Goal: Navigation & Orientation: Understand site structure

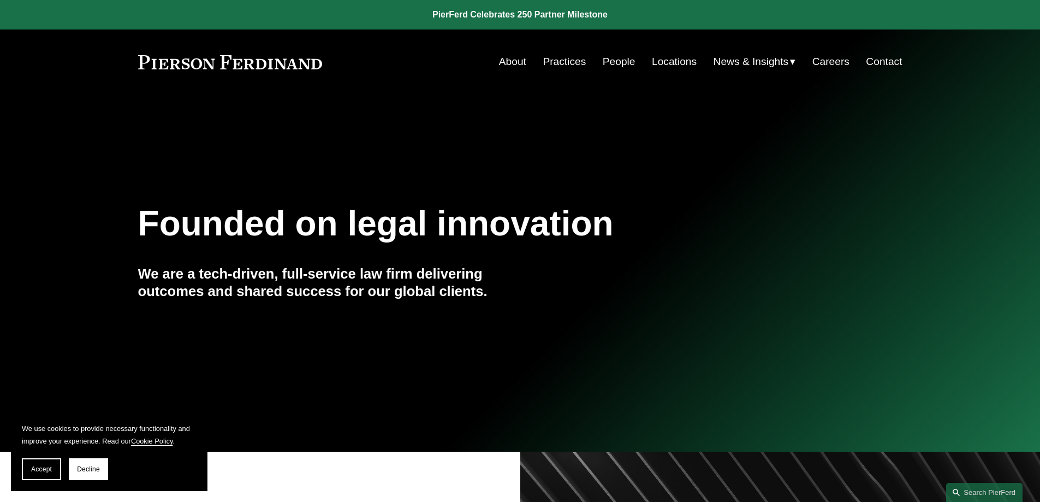
click at [607, 63] on link "People" at bounding box center [618, 61] width 33 height 21
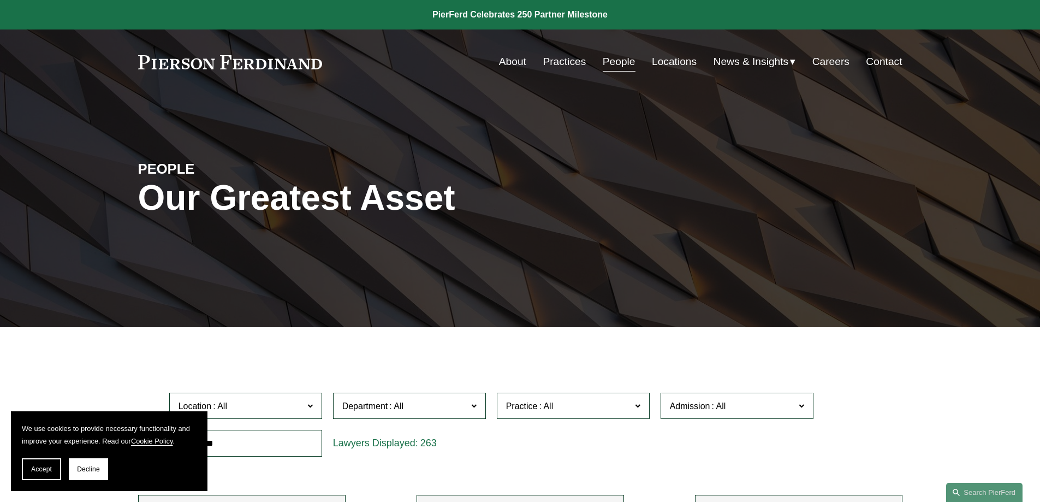
click at [512, 58] on link "About" at bounding box center [512, 61] width 27 height 21
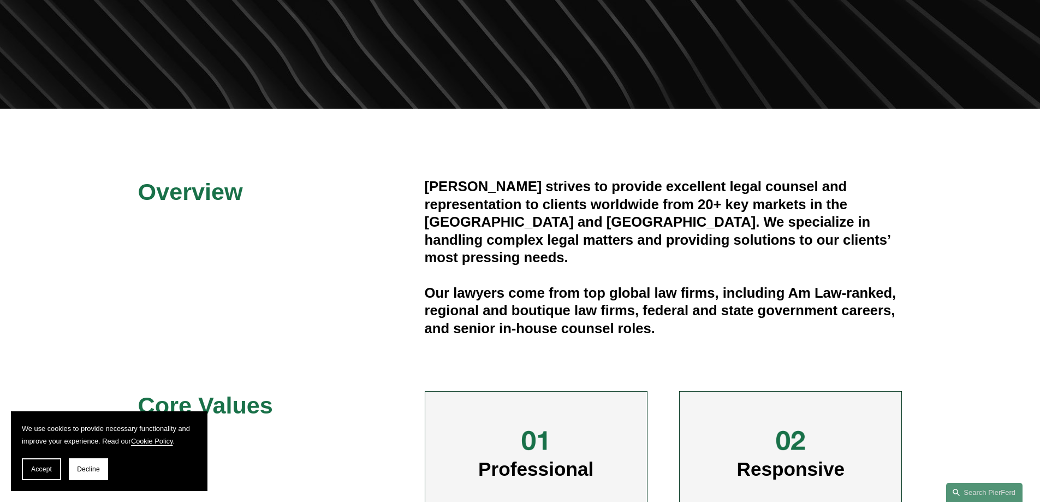
scroll to position [491, 0]
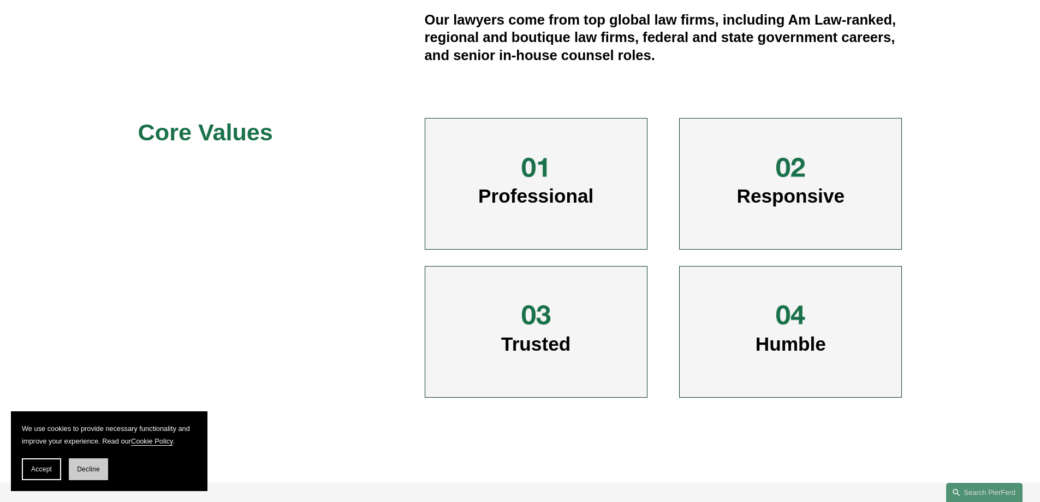
click at [88, 469] on span "Decline" at bounding box center [88, 469] width 23 height 8
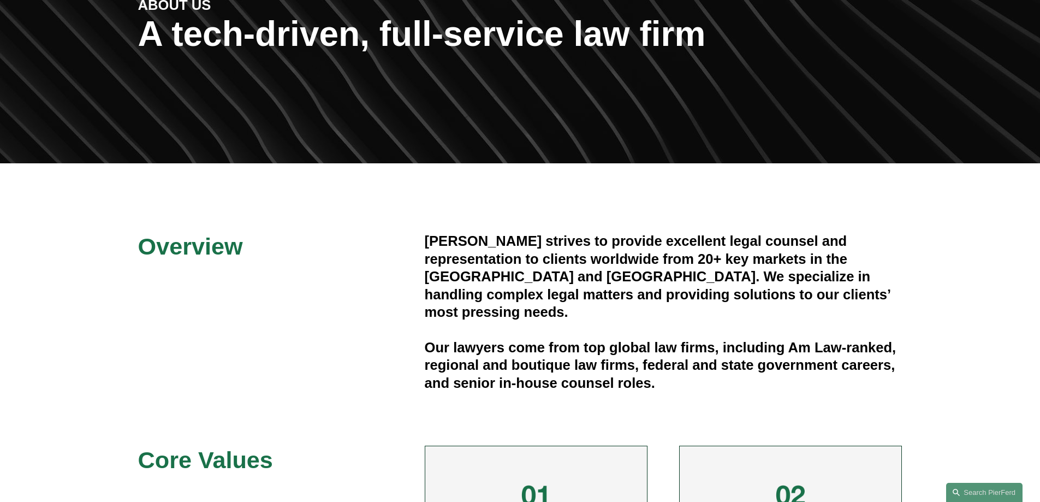
scroll to position [0, 0]
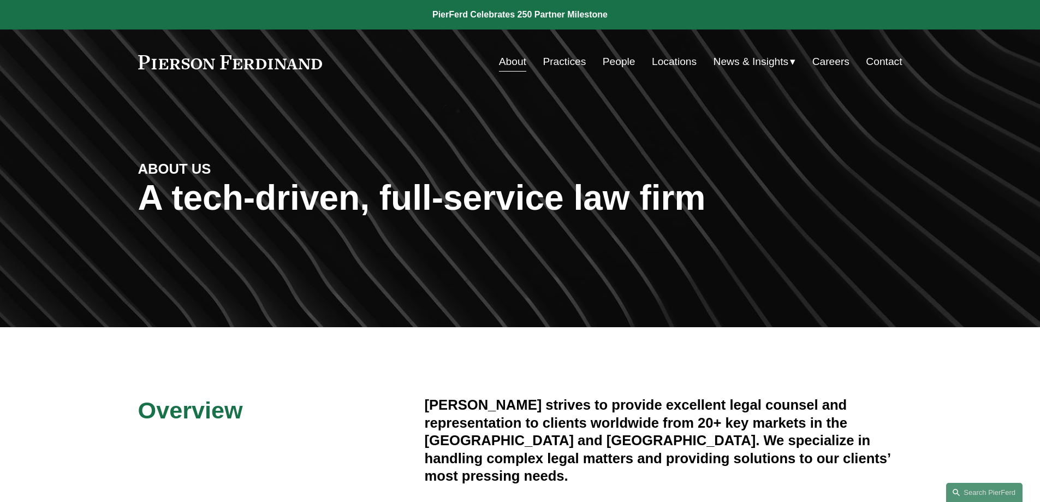
click at [667, 60] on link "Locations" at bounding box center [674, 61] width 45 height 21
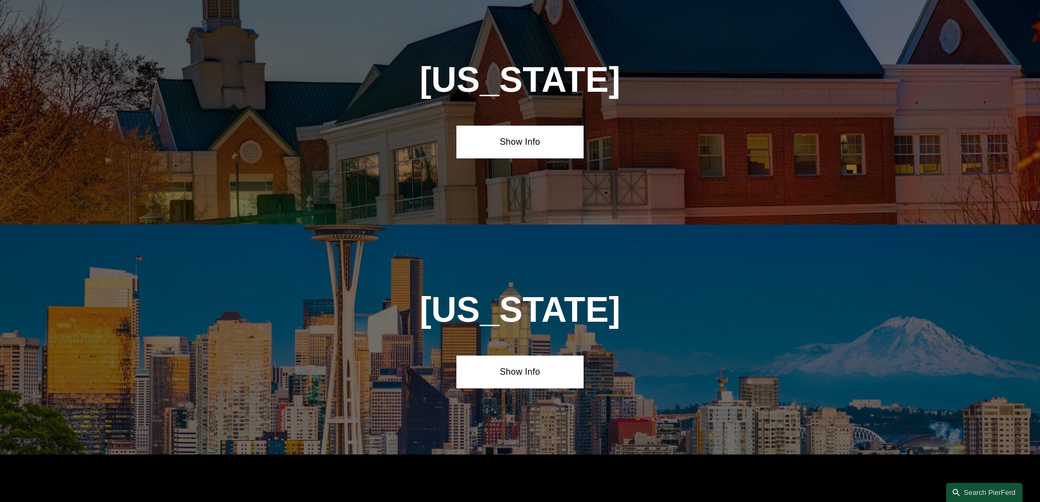
scroll to position [4612, 0]
